Goal: Navigation & Orientation: Understand site structure

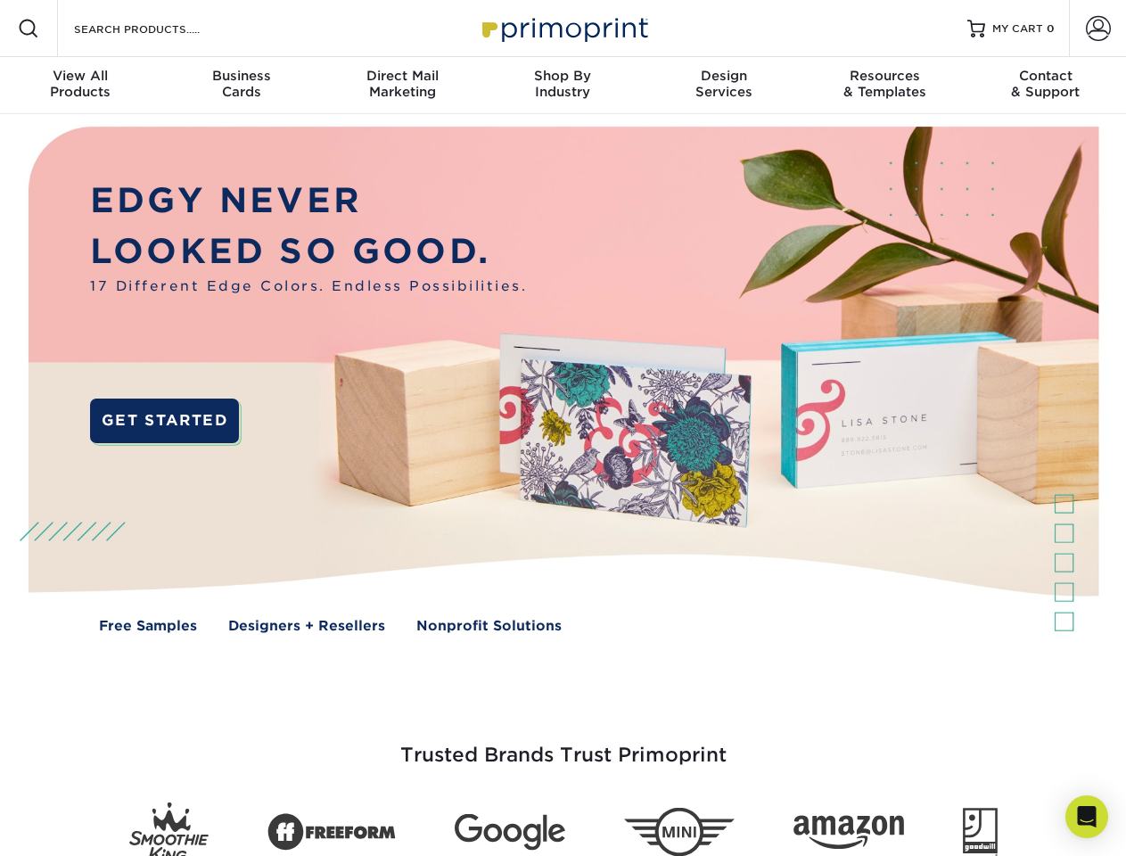
click at [562, 428] on img at bounding box center [562, 392] width 1114 height 557
click at [29, 29] on span at bounding box center [28, 28] width 21 height 21
click at [1097, 29] on span at bounding box center [1098, 28] width 25 height 25
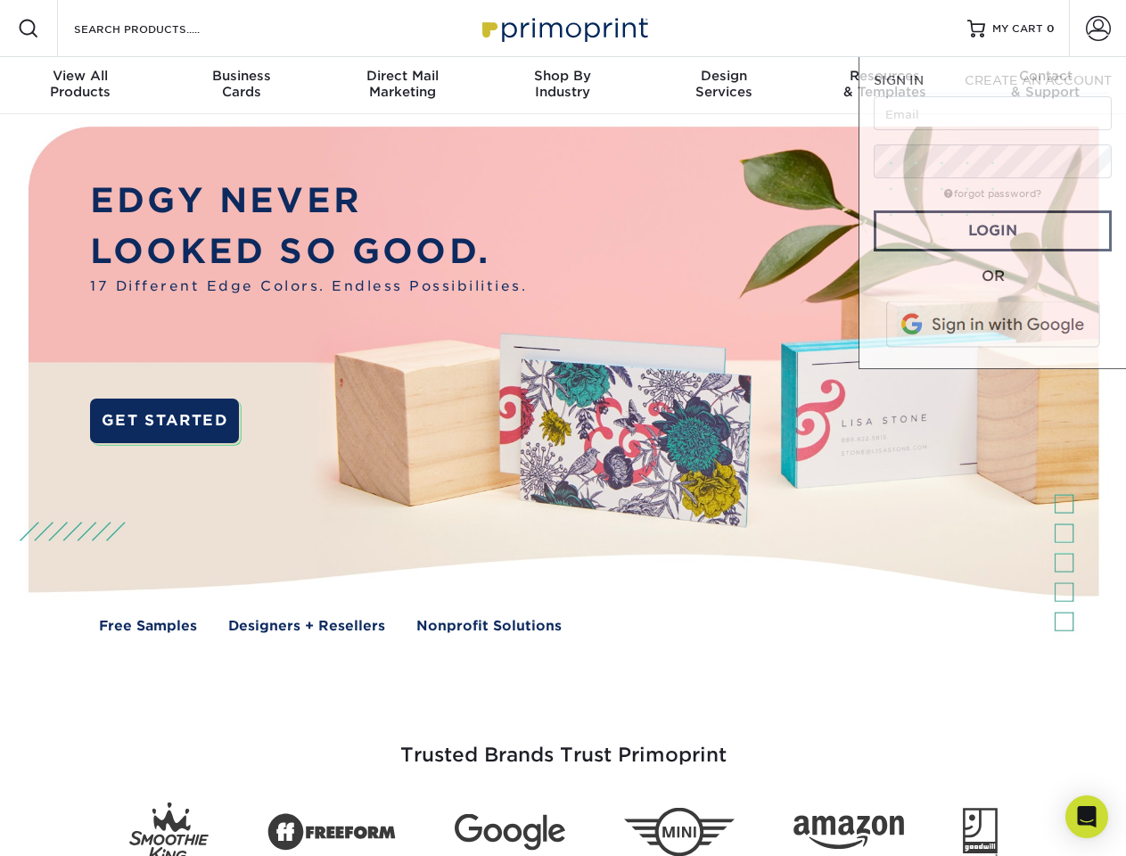
click at [80, 86] on div "View All Products" at bounding box center [80, 84] width 160 height 32
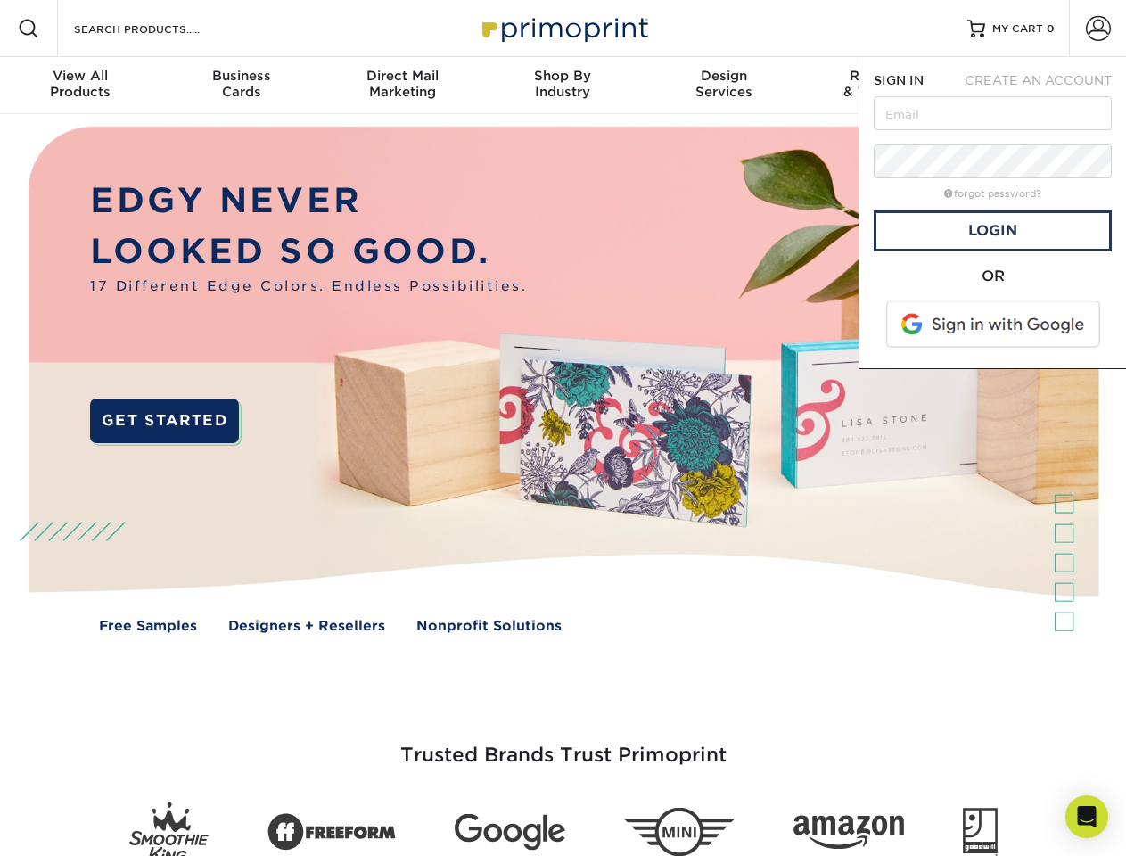
click at [241, 86] on div "Business Cards" at bounding box center [240, 84] width 160 height 32
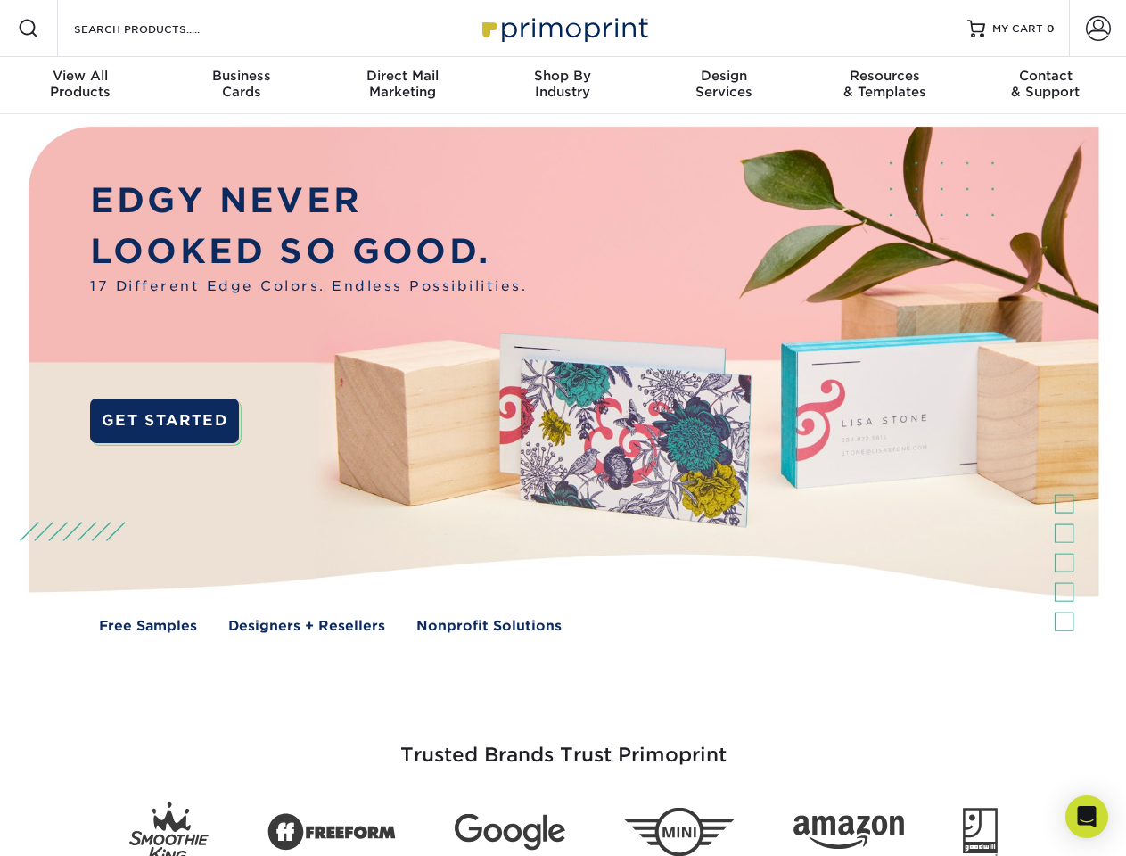
click at [402, 86] on div "Direct Mail Marketing" at bounding box center [402, 84] width 160 height 32
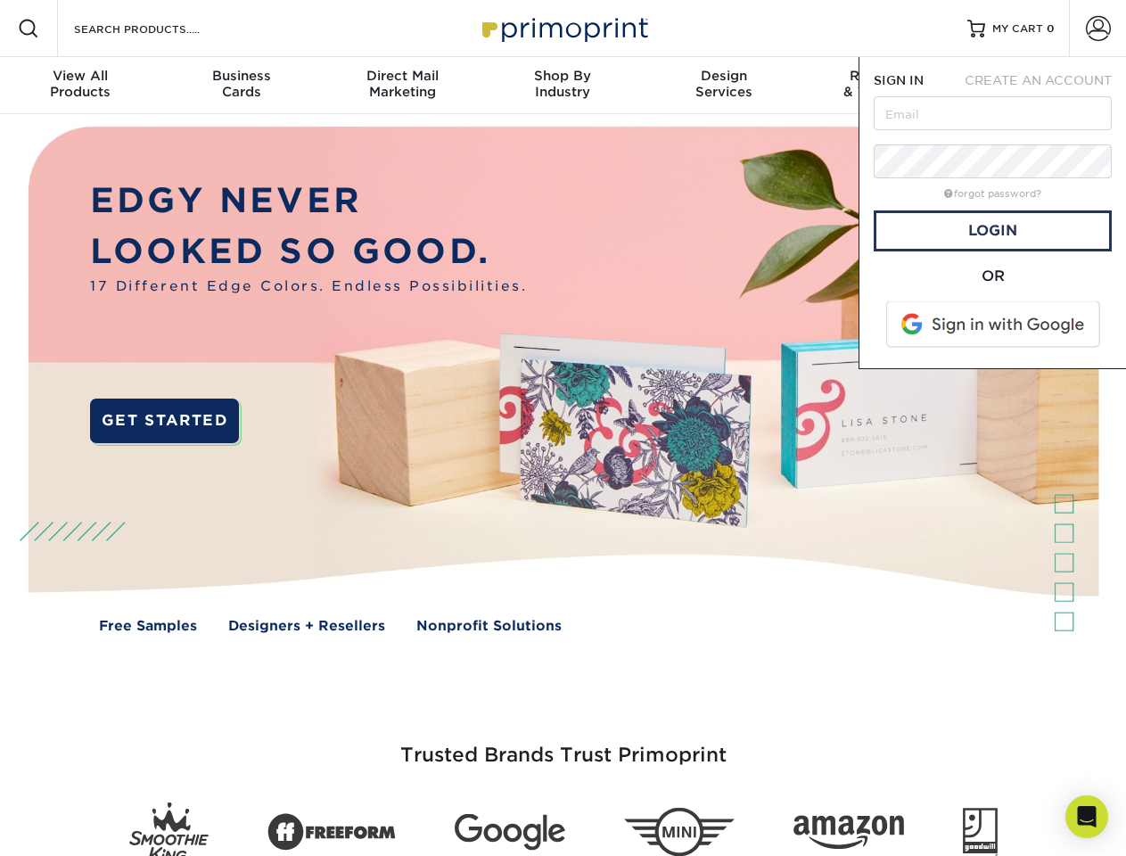
click at [562, 86] on div "Shop By Industry" at bounding box center [562, 84] width 160 height 32
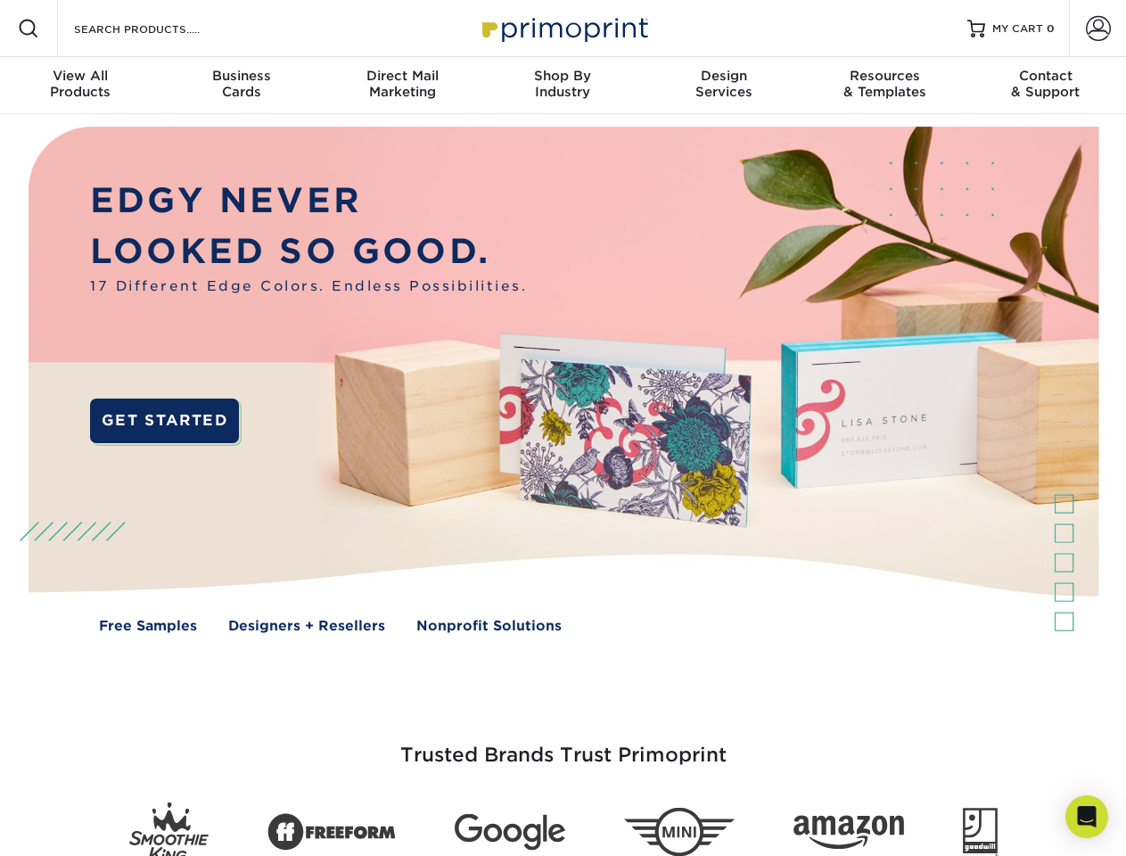
click at [724, 86] on div "Design Services" at bounding box center [724, 84] width 160 height 32
click at [884, 86] on span "SIGN IN" at bounding box center [899, 80] width 50 height 14
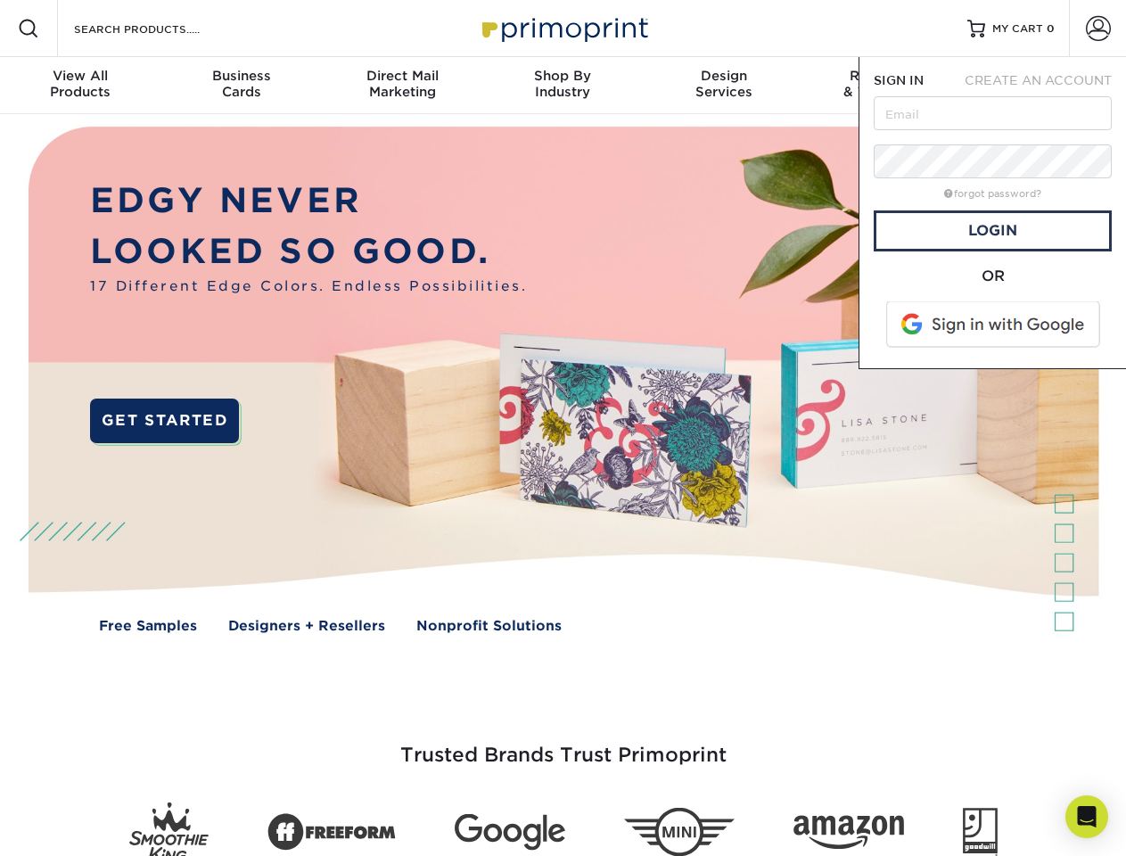
click at [1046, 86] on div "Contact & Support" at bounding box center [1045, 84] width 160 height 32
